Goal: Navigation & Orientation: Find specific page/section

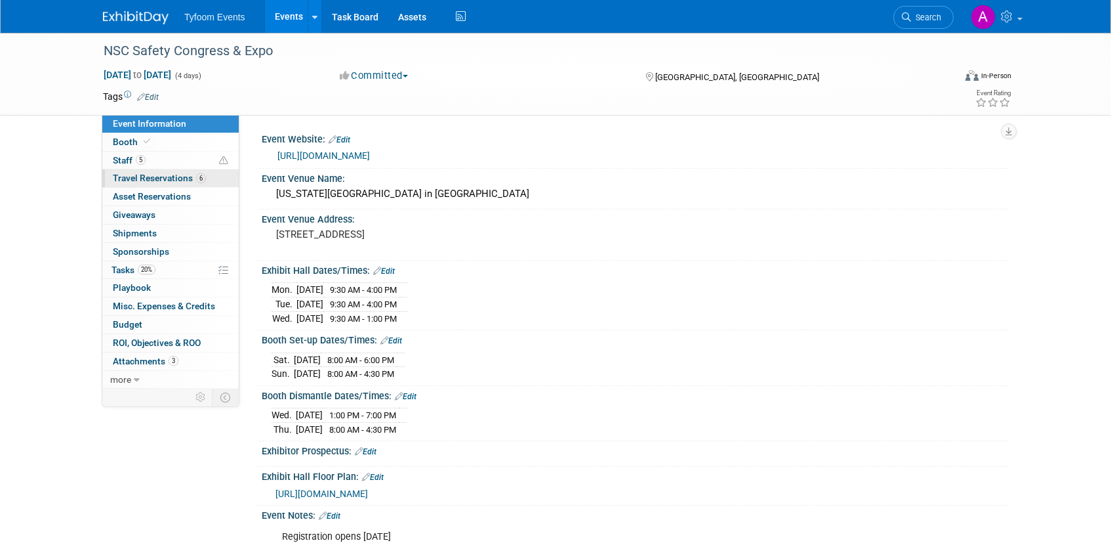
click at [150, 178] on span "Travel Reservations 6" at bounding box center [159, 178] width 93 height 10
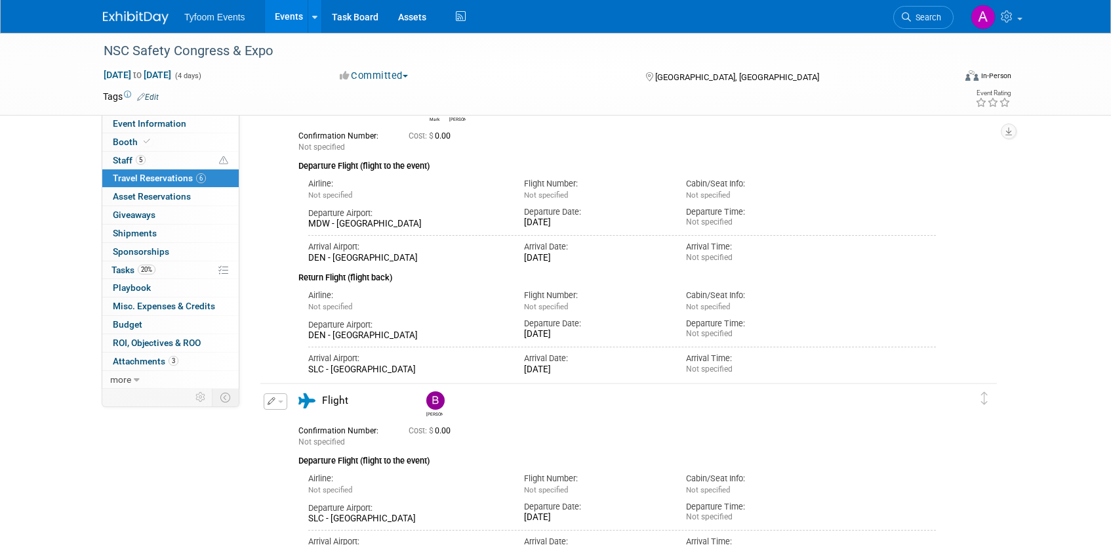
scroll to position [197, 0]
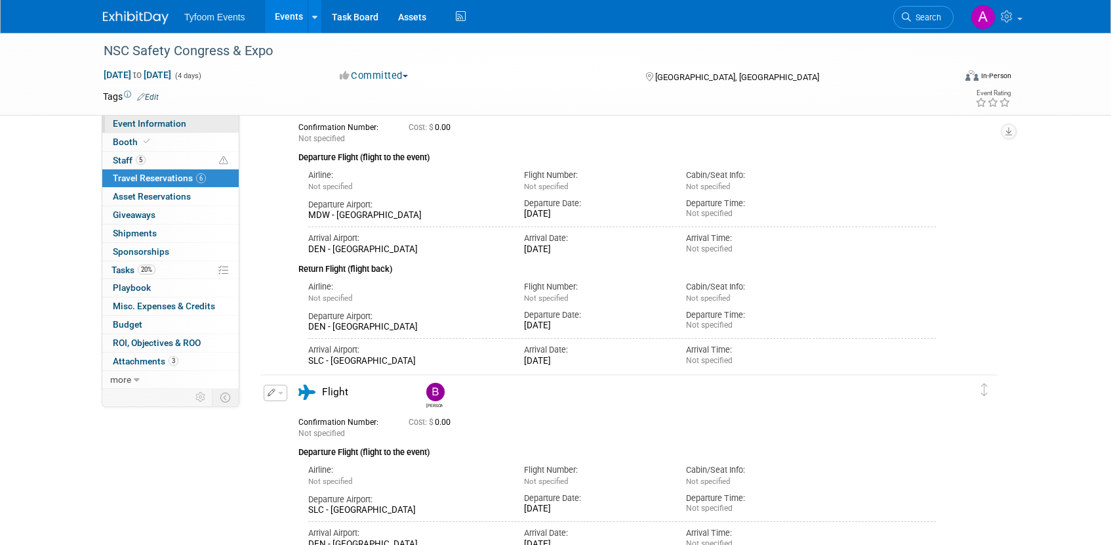
click at [141, 127] on span "Event Information" at bounding box center [149, 123] width 73 height 10
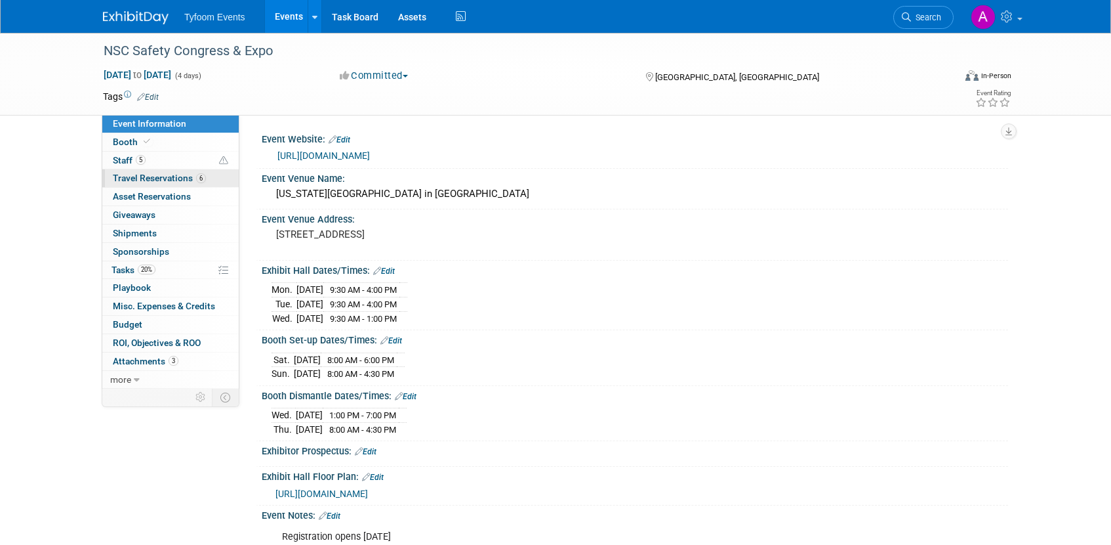
click at [135, 179] on span "Travel Reservations 6" at bounding box center [159, 178] width 93 height 10
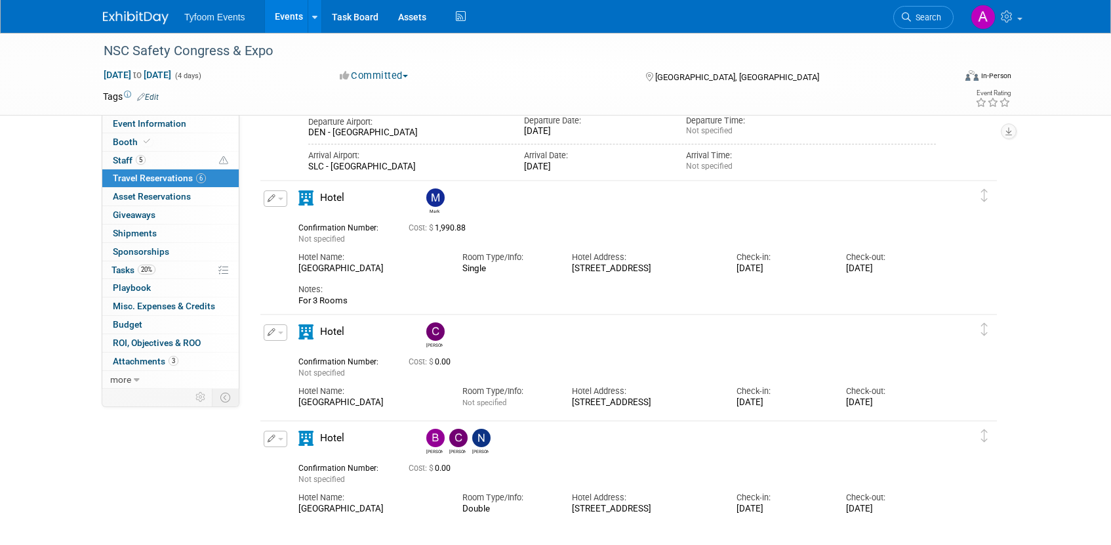
scroll to position [686, 0]
click at [138, 364] on span "Attachments 3" at bounding box center [146, 361] width 66 height 10
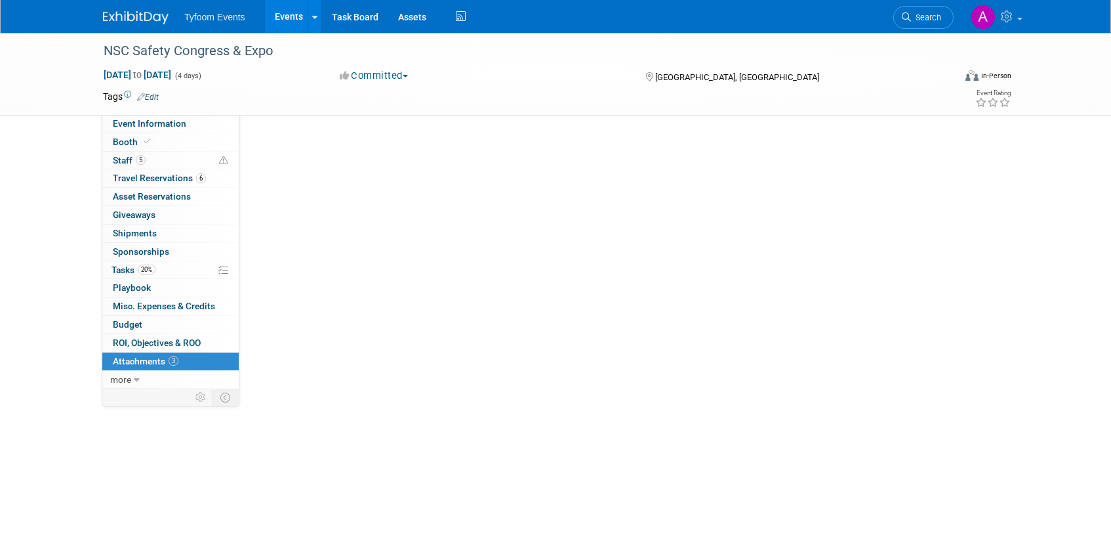
scroll to position [0, 0]
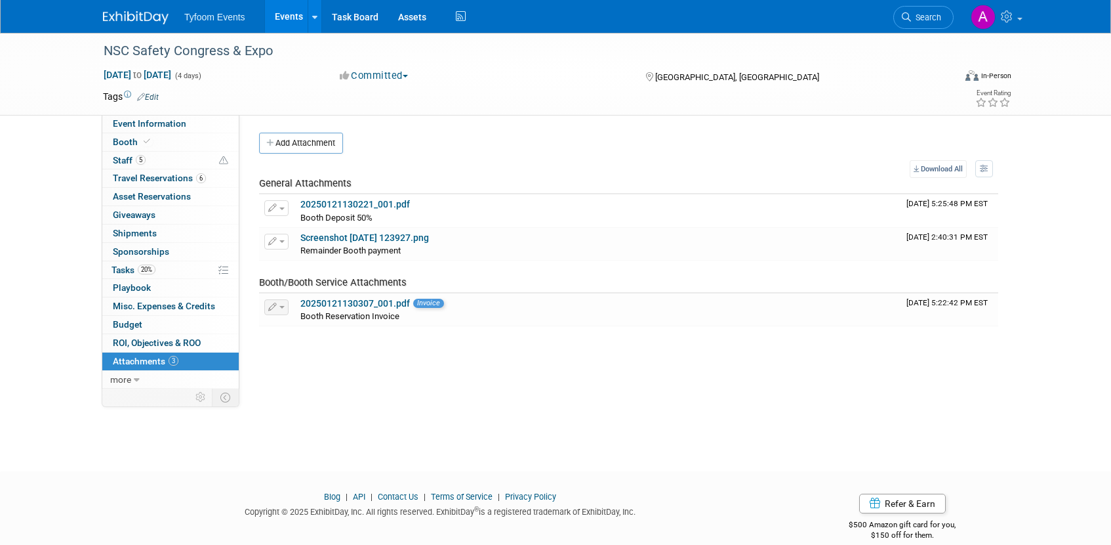
click at [290, 21] on link "Events" at bounding box center [289, 16] width 48 height 33
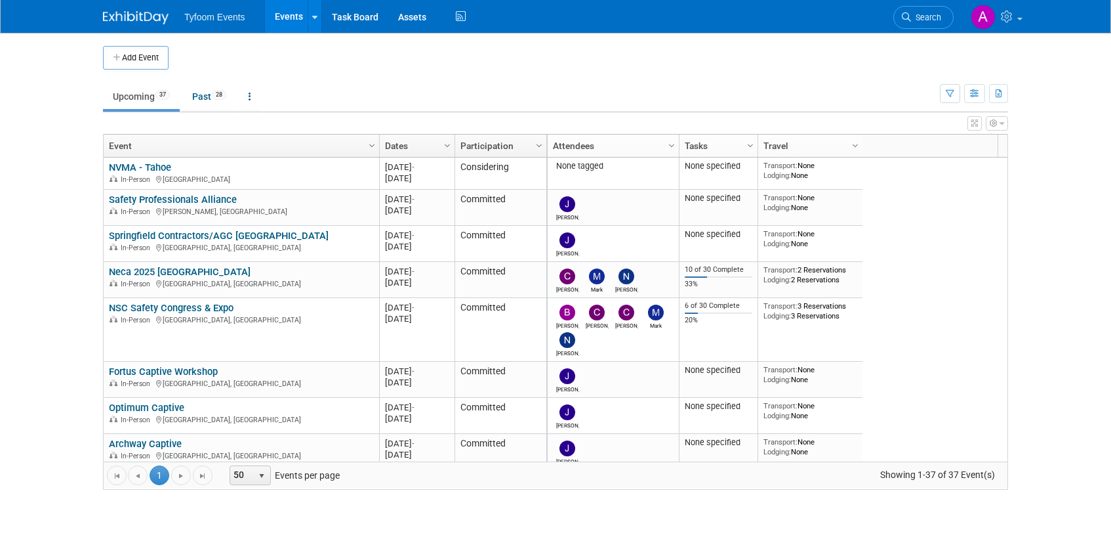
scroll to position [236, 0]
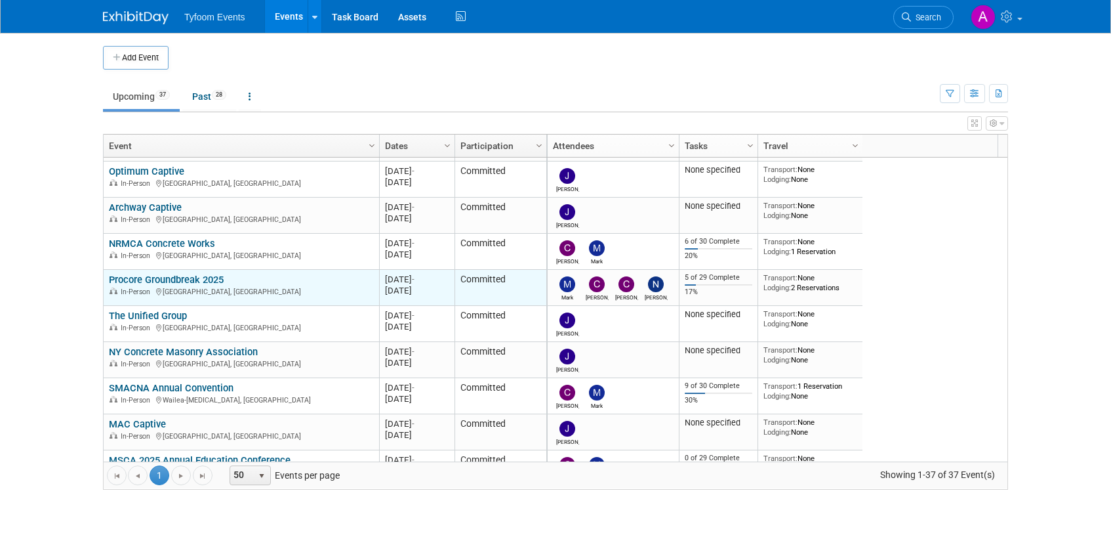
click at [172, 276] on link "Procore Groundbreak 2025" at bounding box center [166, 280] width 115 height 12
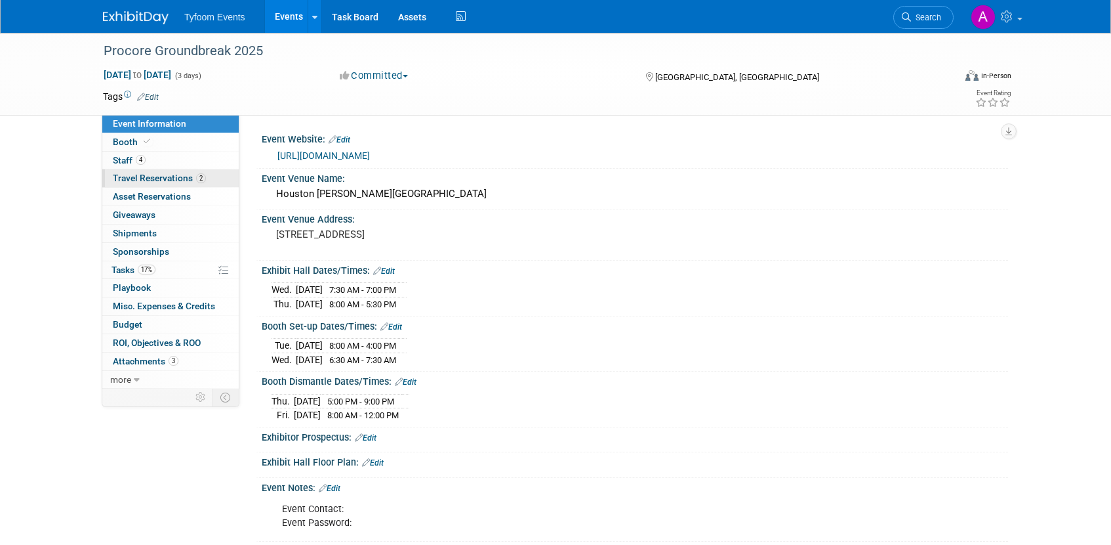
click at [150, 178] on span "Travel Reservations 2" at bounding box center [159, 178] width 93 height 10
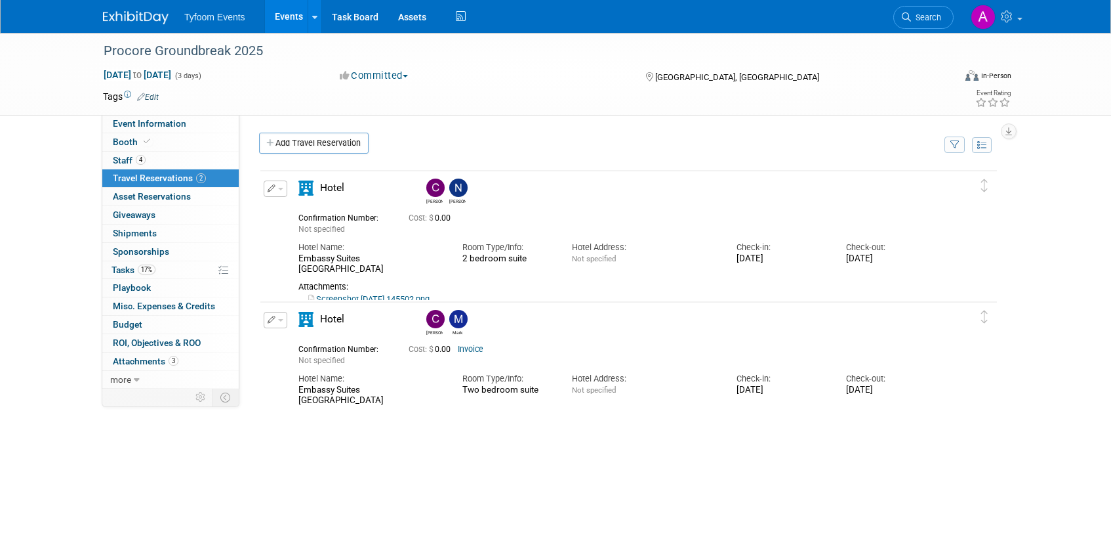
click at [291, 23] on link "Events" at bounding box center [289, 16] width 48 height 33
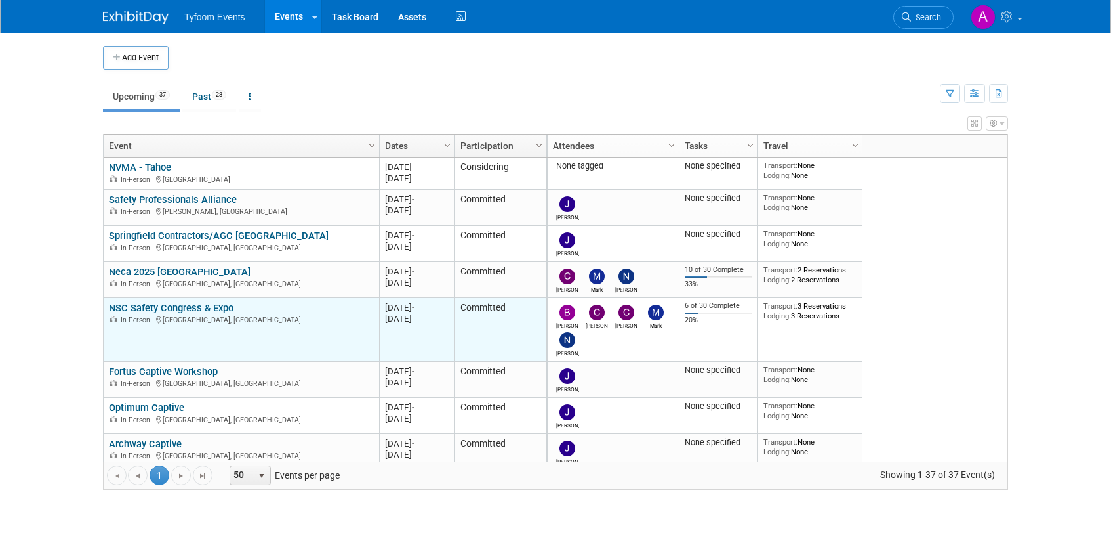
click at [196, 308] on link "NSC Safety Congress & Expo" at bounding box center [171, 308] width 125 height 12
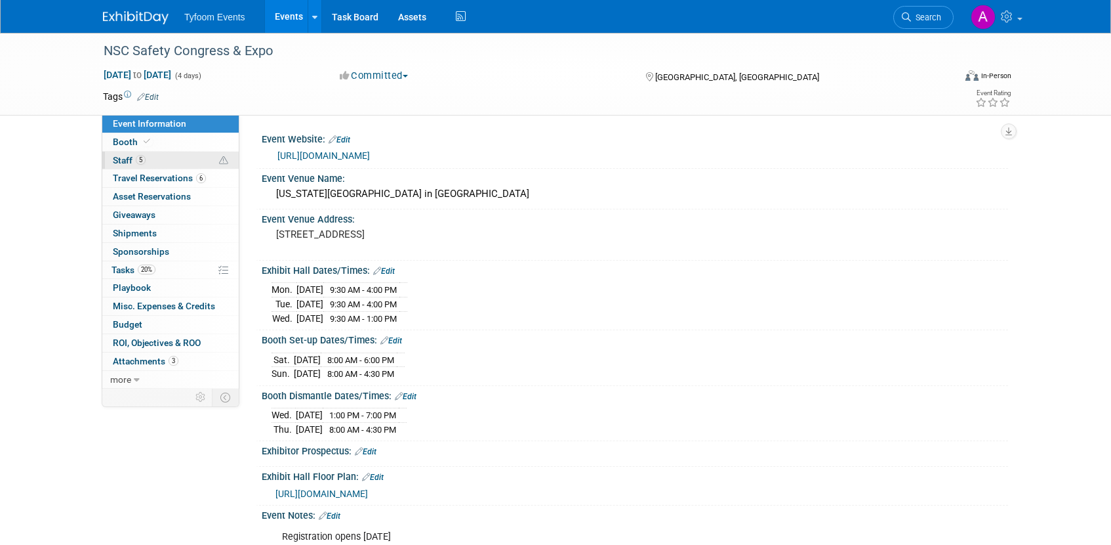
click at [129, 166] on link "5 Staff 5" at bounding box center [170, 161] width 136 height 18
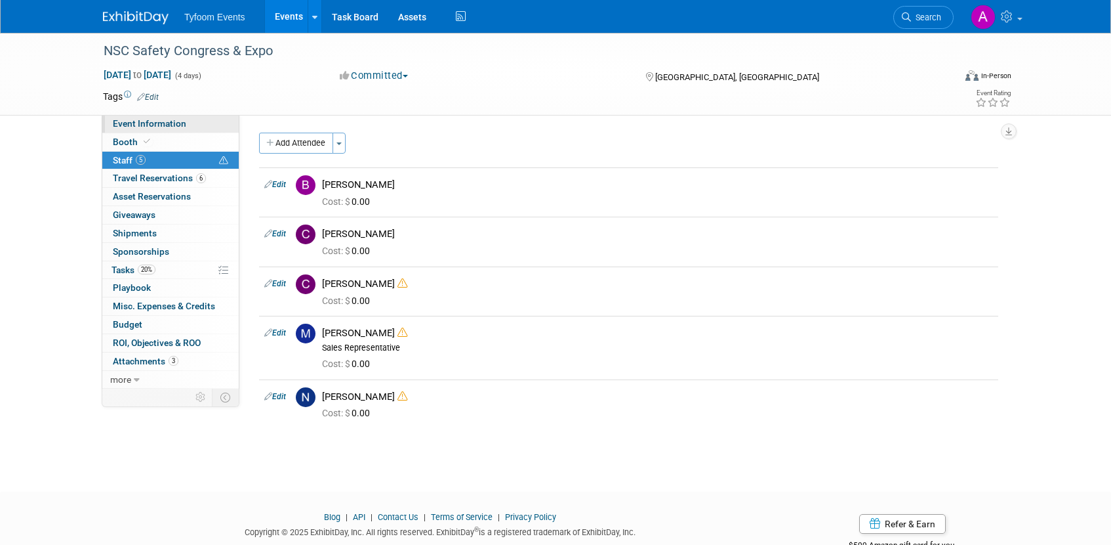
click at [157, 121] on span "Event Information" at bounding box center [149, 123] width 73 height 10
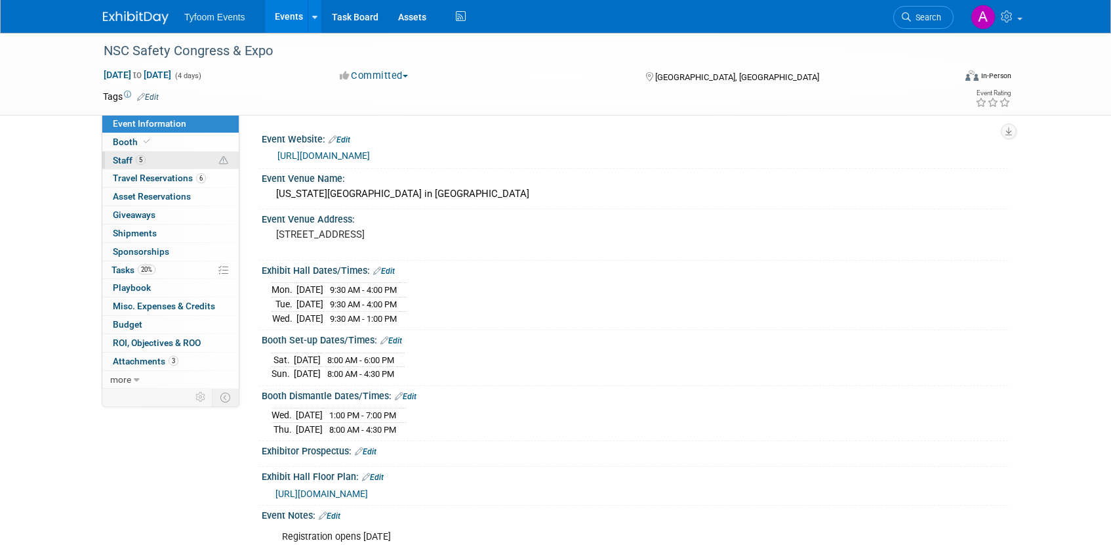
click at [126, 157] on span "Staff 5" at bounding box center [129, 160] width 33 height 10
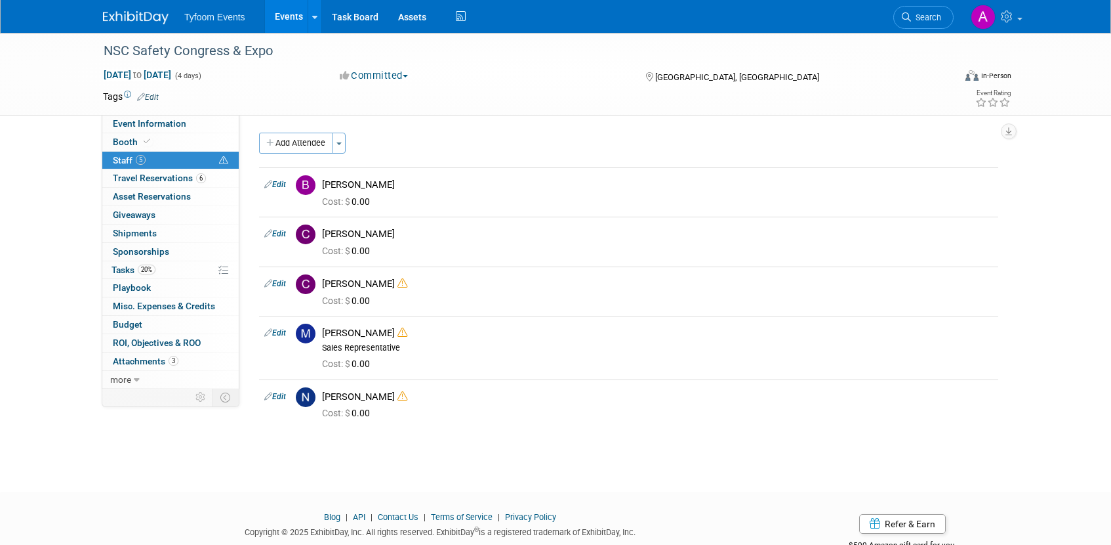
click at [282, 23] on link "Events" at bounding box center [289, 16] width 48 height 33
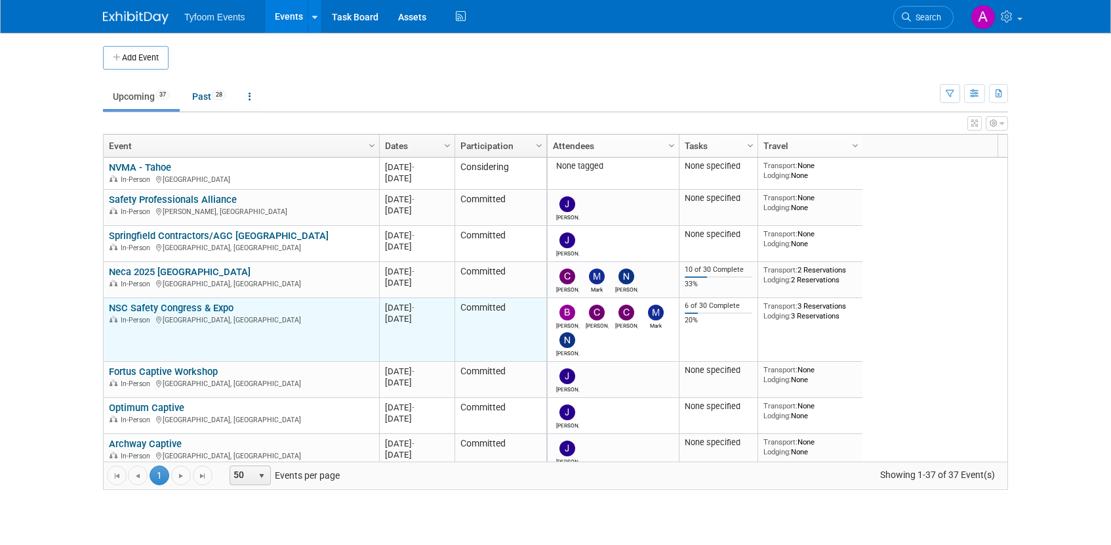
click at [142, 305] on link "NSC Safety Congress & Expo" at bounding box center [171, 308] width 125 height 12
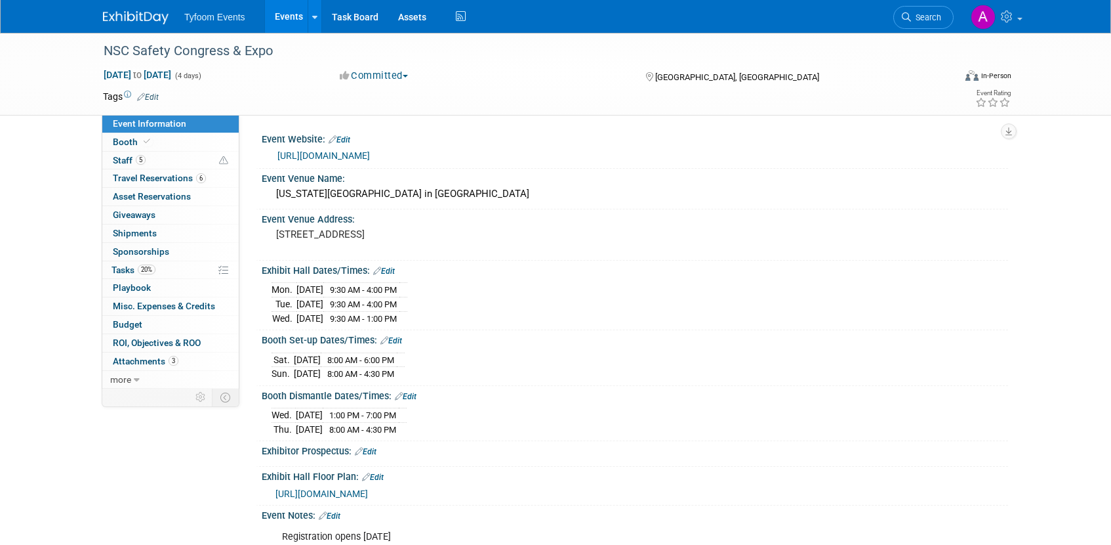
click at [370, 156] on link "[URL][DOMAIN_NAME]" at bounding box center [324, 155] width 93 height 10
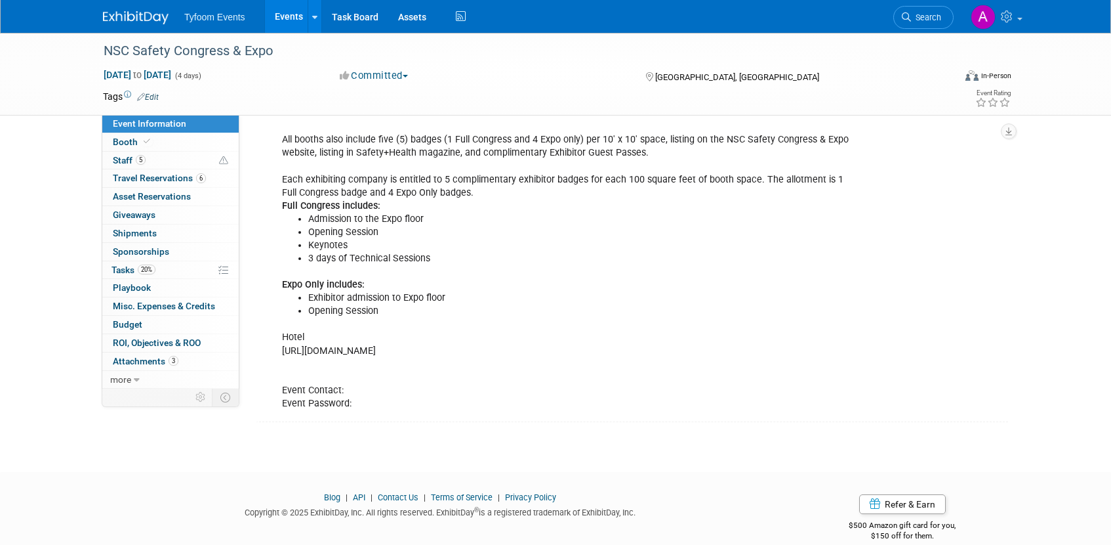
scroll to position [434, 0]
click at [279, 10] on link "Events" at bounding box center [289, 16] width 48 height 33
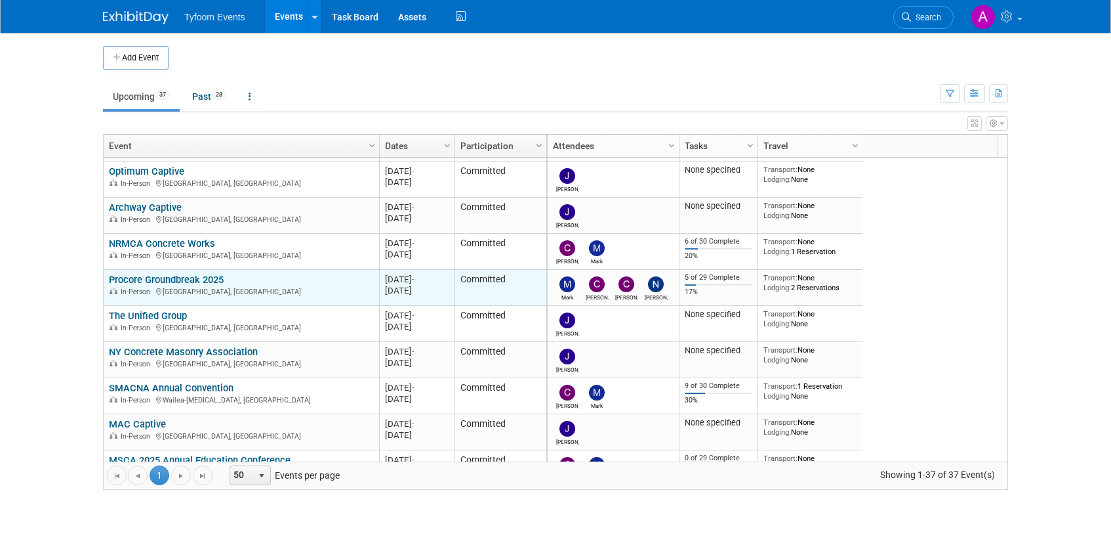
click at [165, 279] on link "Procore Groundbreak 2025" at bounding box center [166, 280] width 115 height 12
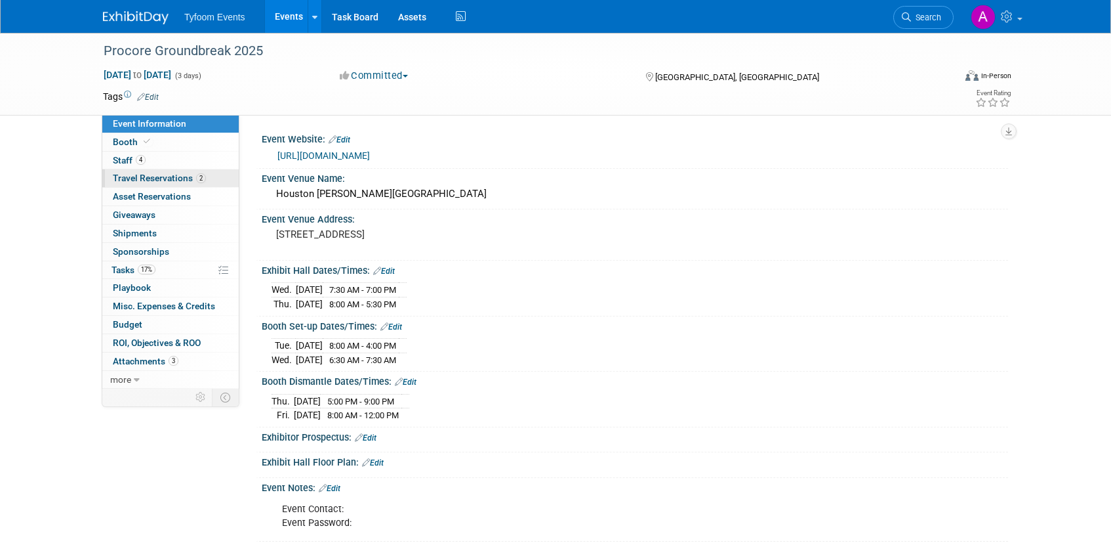
click at [150, 177] on span "Travel Reservations 2" at bounding box center [159, 178] width 93 height 10
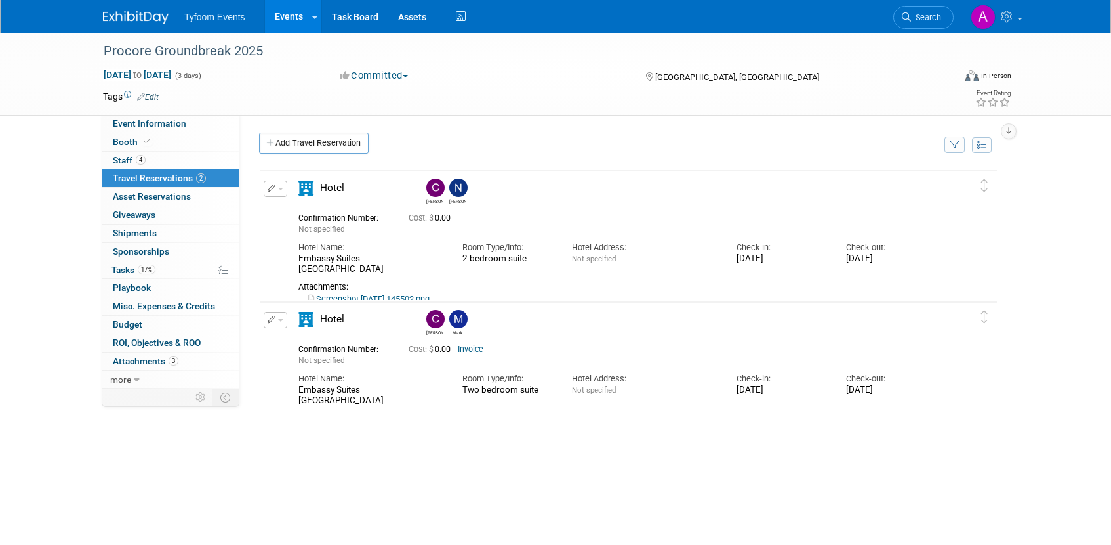
click at [415, 294] on link "Screenshot 2025-06-24 145502.png" at bounding box center [368, 299] width 121 height 10
click at [482, 352] on link "Invoice" at bounding box center [471, 348] width 26 height 9
click at [394, 294] on link "Screenshot 2025-06-24 145502.png" at bounding box center [368, 299] width 121 height 10
click at [286, 19] on link "Events" at bounding box center [289, 16] width 48 height 33
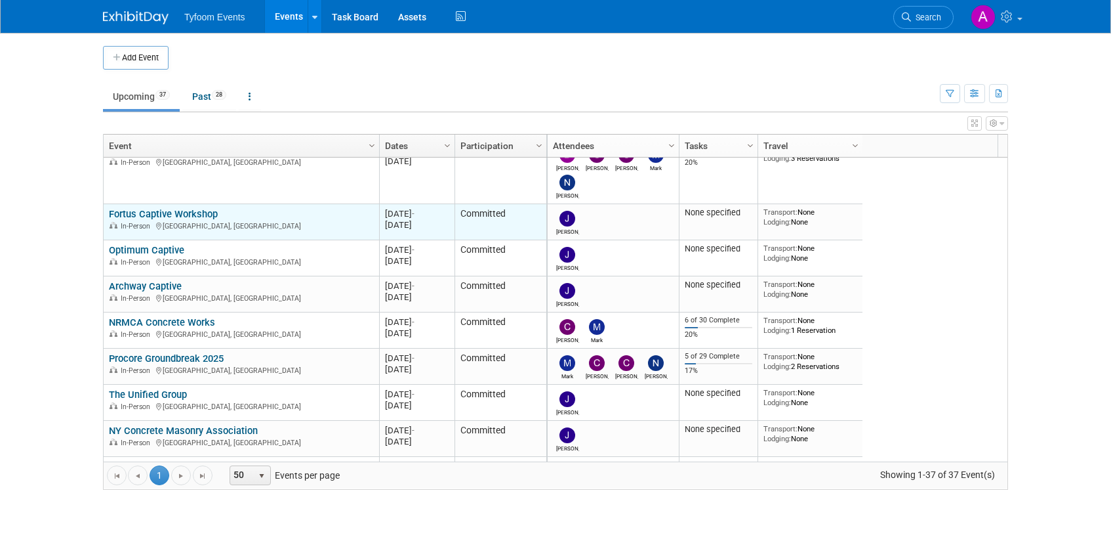
scroll to position [236, 0]
